Goal: Information Seeking & Learning: Learn about a topic

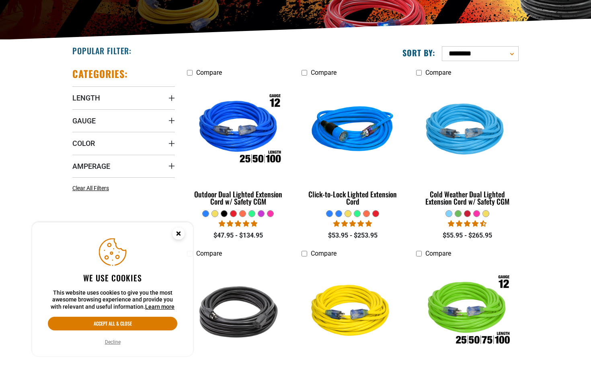
scroll to position [287, 0]
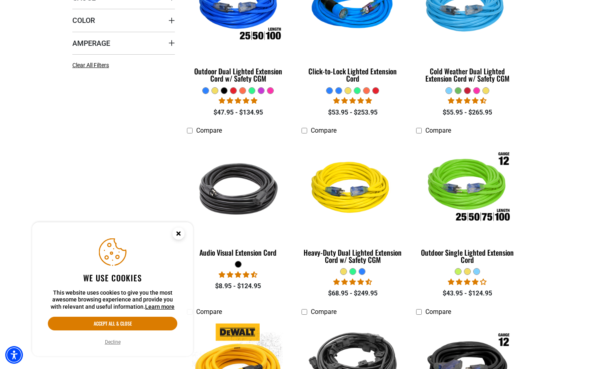
click at [183, 232] on circle "Cookie Consent" at bounding box center [179, 234] width 12 height 12
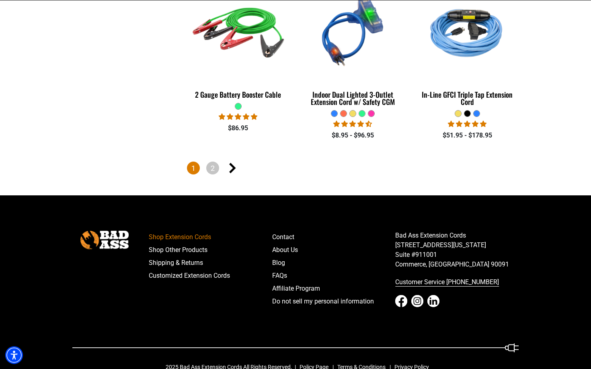
scroll to position [1944, 0]
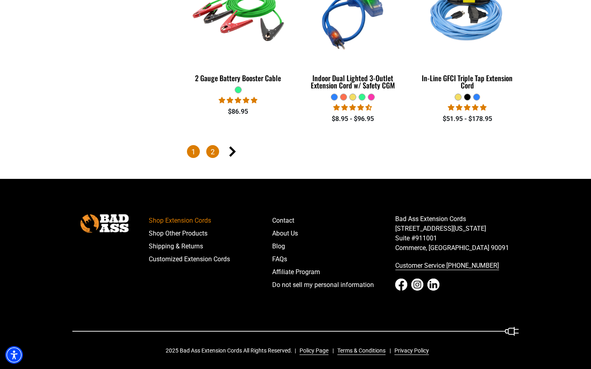
click at [208, 153] on link "2" at bounding box center [212, 151] width 13 height 13
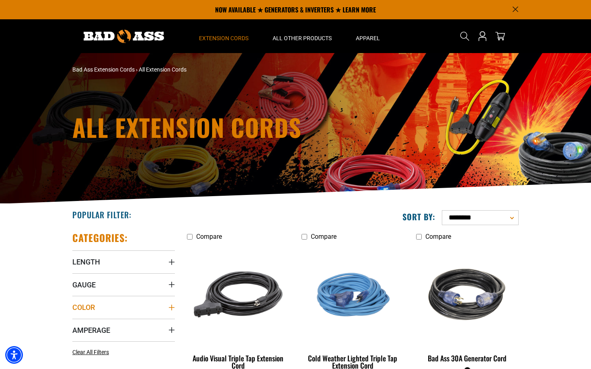
click at [115, 309] on summary "Color" at bounding box center [123, 307] width 103 height 23
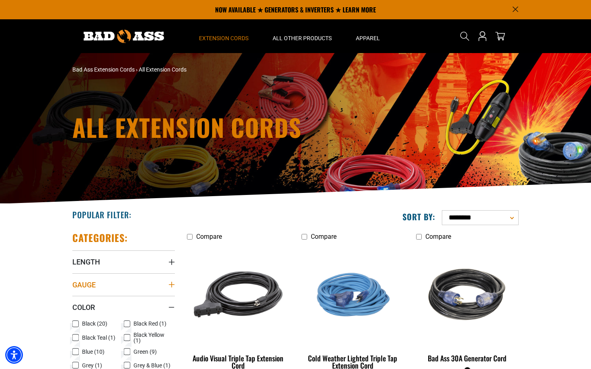
scroll to position [164, 0]
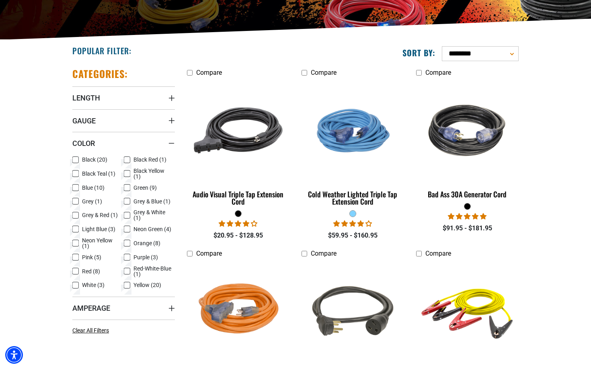
click at [75, 271] on icon at bounding box center [75, 271] width 6 height 10
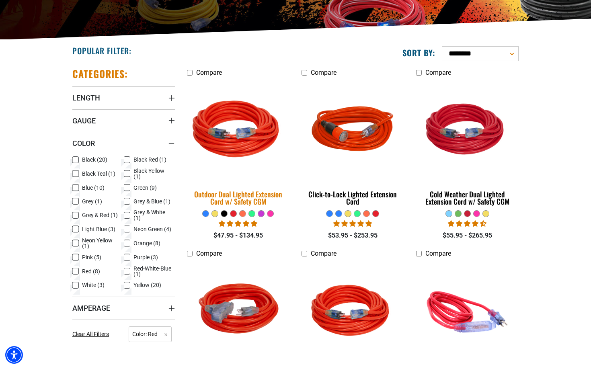
click at [231, 139] on img at bounding box center [238, 130] width 113 height 103
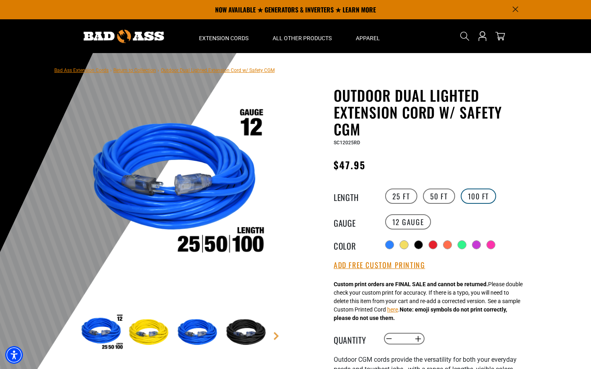
click at [469, 200] on label "100 FT" at bounding box center [479, 196] width 36 height 15
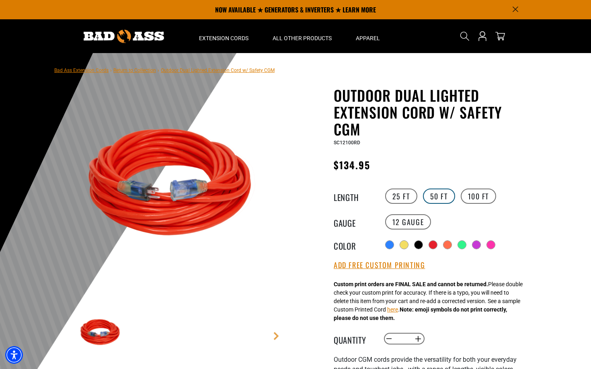
click at [437, 193] on label "50 FT" at bounding box center [439, 196] width 32 height 15
click at [408, 198] on label "25 FT" at bounding box center [401, 196] width 32 height 15
click at [469, 194] on label "100 FT" at bounding box center [479, 196] width 36 height 15
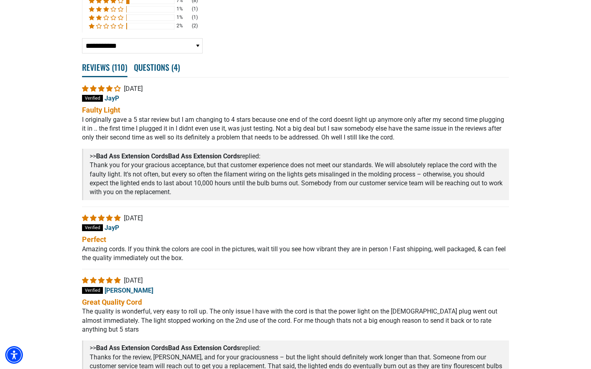
scroll to position [1774, 0]
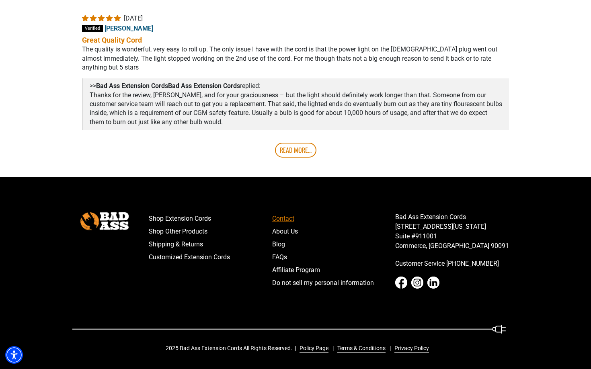
click at [286, 216] on link "Contact" at bounding box center [333, 218] width 123 height 13
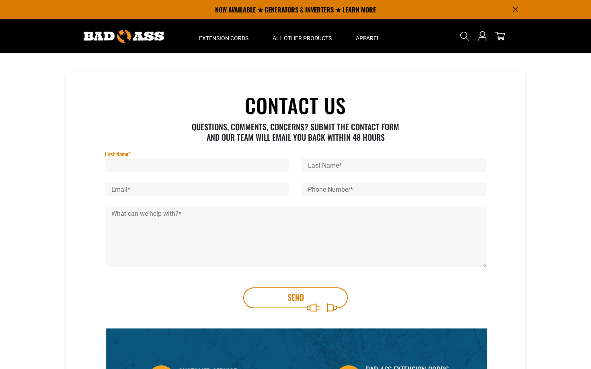
click at [220, 160] on input "First Name *" at bounding box center [197, 165] width 185 height 14
click at [203, 167] on input "*****" at bounding box center [197, 165] width 185 height 14
type input "******"
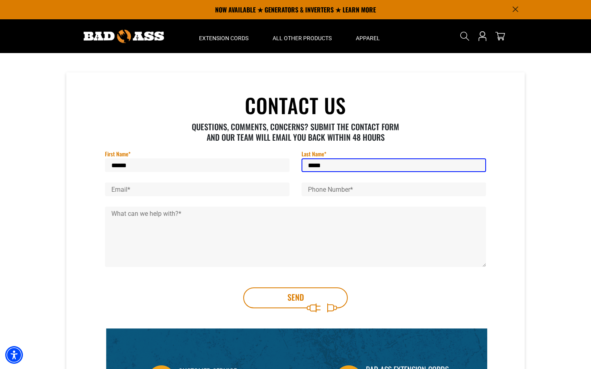
type input "*****"
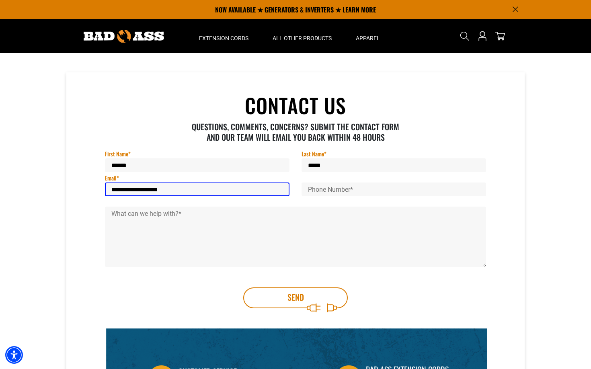
type input "**********"
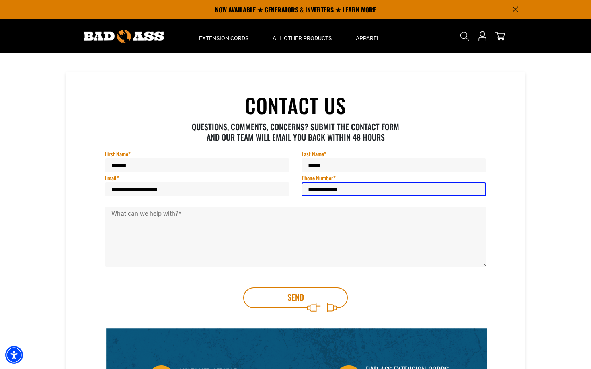
type input "**********"
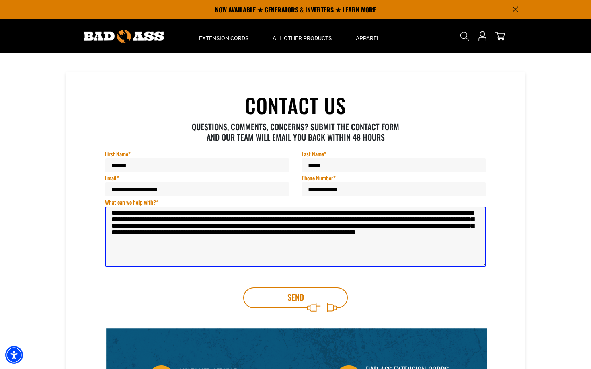
scroll to position [123, 0]
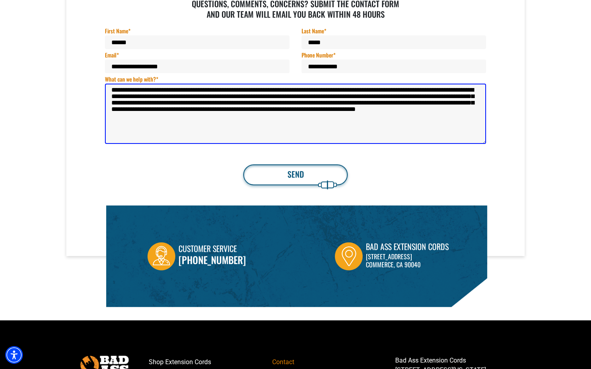
type textarea "**********"
click at [295, 175] on button "Send" at bounding box center [295, 174] width 105 height 21
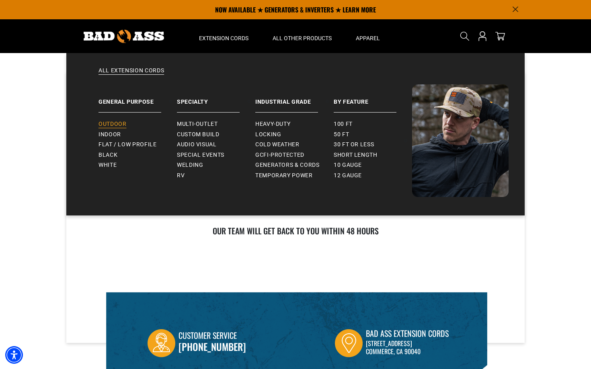
click at [120, 125] on span "Outdoor" at bounding box center [113, 124] width 28 height 7
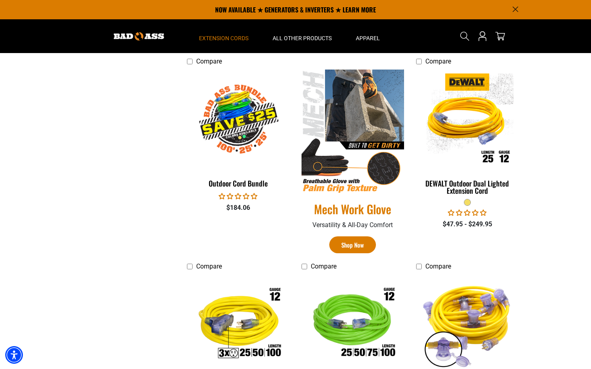
scroll to position [164, 0]
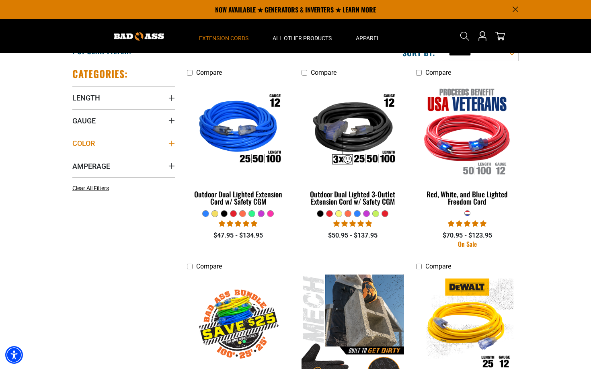
click at [133, 140] on summary "Color" at bounding box center [123, 143] width 103 height 23
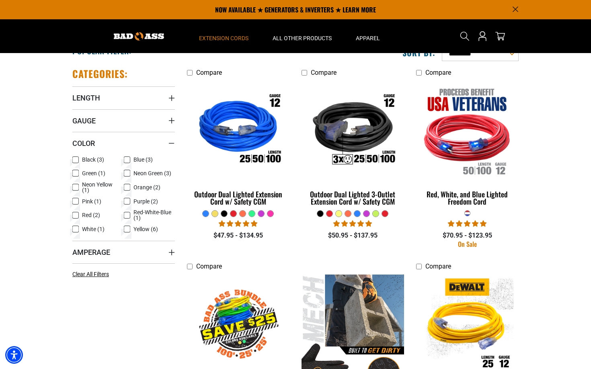
click at [80, 216] on label "Red (2) Red (2 products)" at bounding box center [97, 215] width 51 height 10
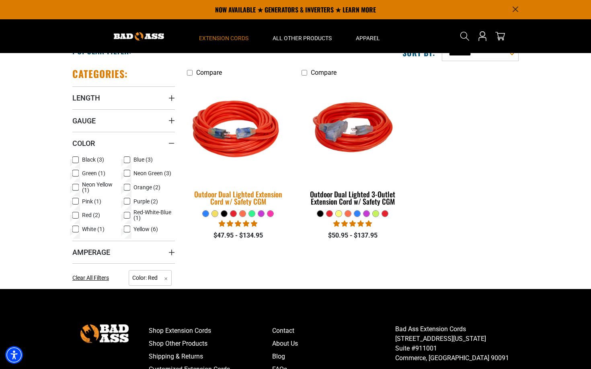
click at [230, 193] on div "Outdoor Dual Lighted Extension Cord w/ Safety CGM" at bounding box center [238, 198] width 103 height 14
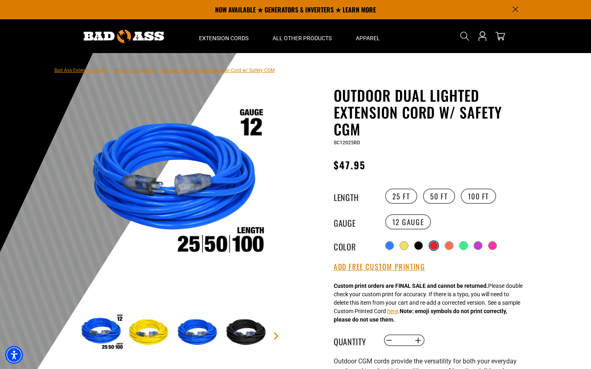
click at [438, 246] on div at bounding box center [434, 246] width 8 height 8
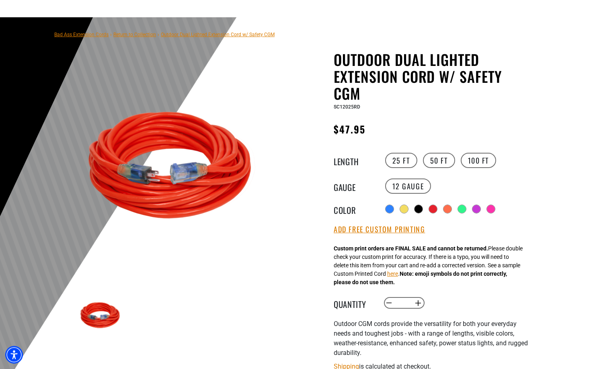
scroll to position [123, 0]
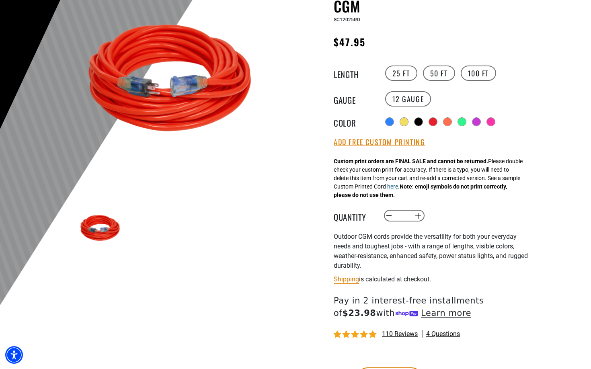
click at [398, 191] on button "here" at bounding box center [392, 187] width 11 height 8
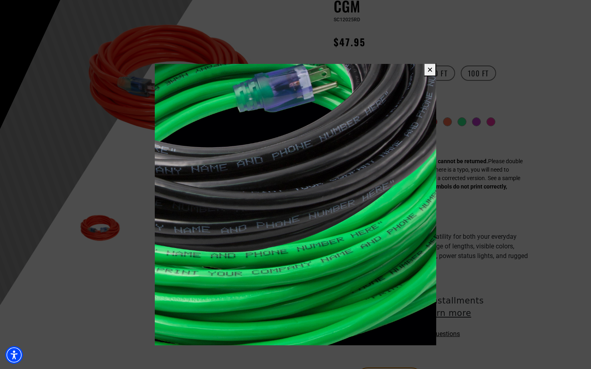
click at [431, 69] on button "✕" at bounding box center [430, 69] width 12 height 13
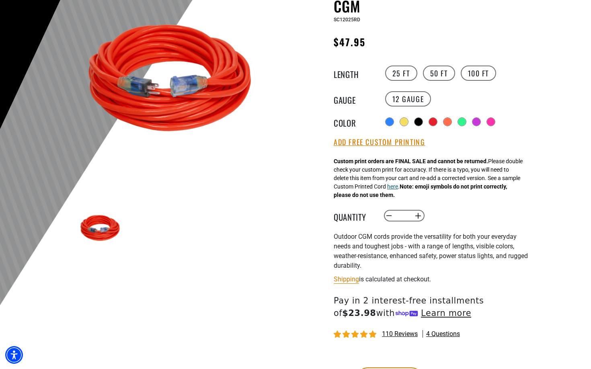
click at [398, 191] on button "here" at bounding box center [392, 187] width 11 height 8
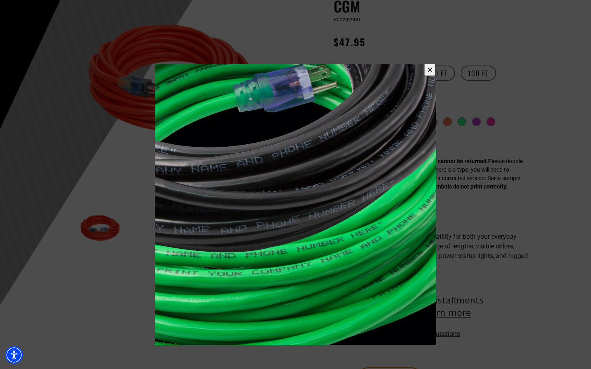
click at [429, 72] on button "✕" at bounding box center [430, 69] width 12 height 13
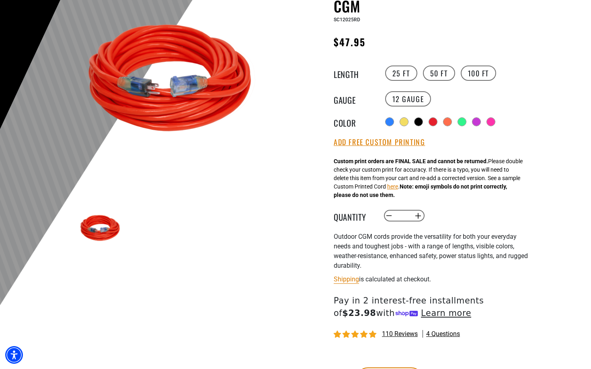
scroll to position [0, 0]
